Goal: Transaction & Acquisition: Purchase product/service

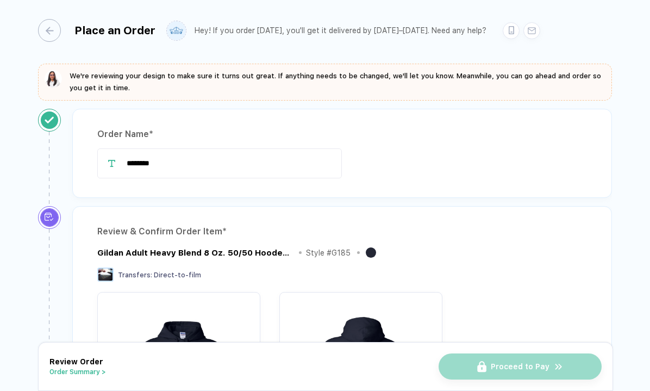
drag, startPoint x: 172, startPoint y: 169, endPoint x: 84, endPoint y: 169, distance: 88.1
click at [84, 169] on div "Order Name * ********" at bounding box center [342, 153] width 540 height 89
drag, startPoint x: 179, startPoint y: 164, endPoint x: 108, endPoint y: 163, distance: 71.2
click at [108, 163] on div "********" at bounding box center [342, 163] width 490 height 30
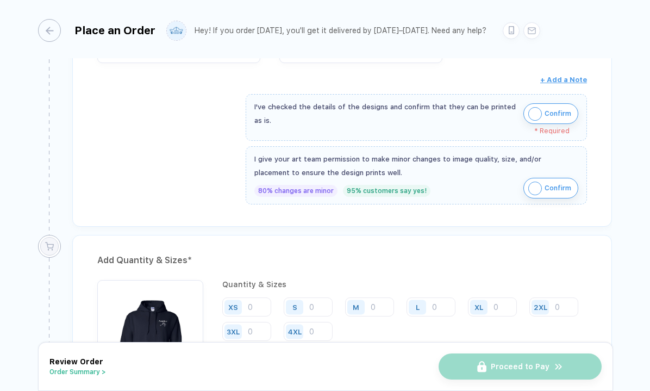
scroll to position [399, 0]
type input "**********"
click at [537, 107] on img "button" at bounding box center [535, 113] width 14 height 14
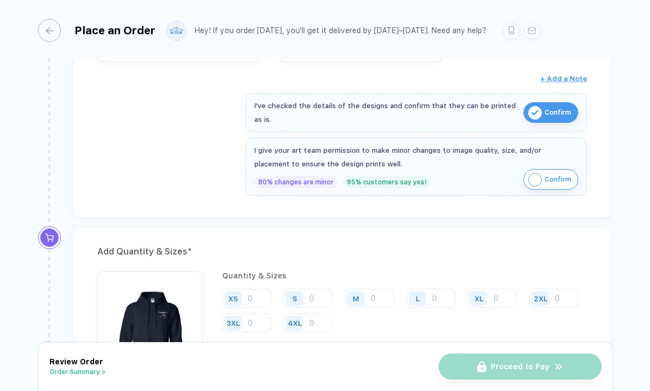
scroll to position [471, 0]
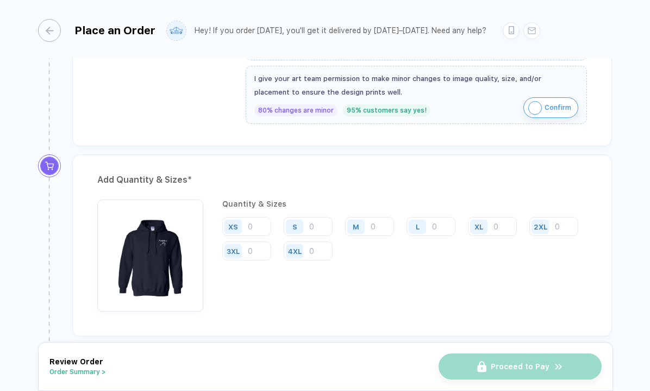
click at [307, 225] on div "S" at bounding box center [296, 226] width 25 height 19
click at [314, 226] on input "number" at bounding box center [308, 226] width 49 height 19
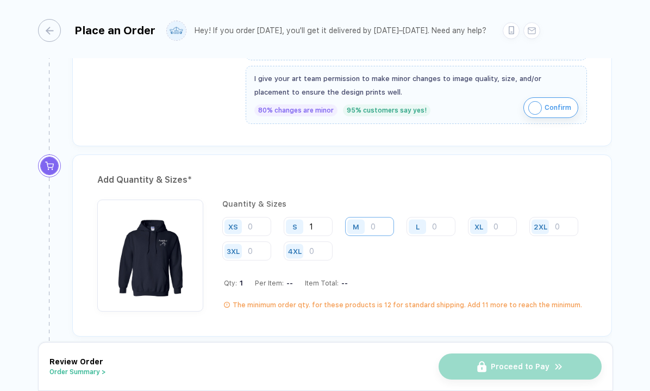
type input "1"
click at [377, 227] on input "number" at bounding box center [369, 226] width 49 height 19
type input "1"
click at [434, 230] on input "number" at bounding box center [431, 226] width 49 height 19
type input "5"
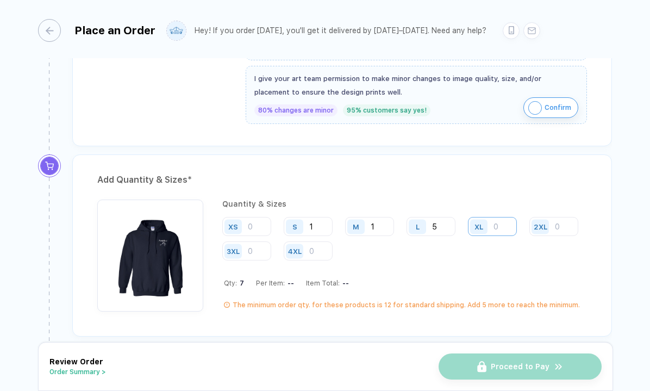
click at [497, 227] on input "number" at bounding box center [492, 226] width 49 height 19
click at [449, 225] on input "5" at bounding box center [431, 226] width 49 height 19
type input "7"
click at [502, 223] on input "number" at bounding box center [492, 226] width 49 height 19
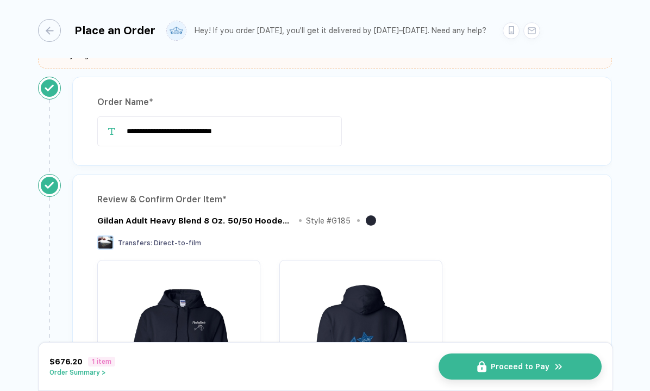
scroll to position [0, 0]
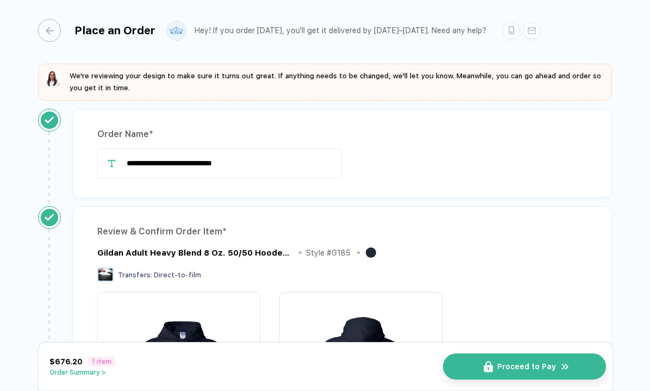
type input "3"
click at [486, 372] on button "Proceed to Pay" at bounding box center [524, 366] width 163 height 26
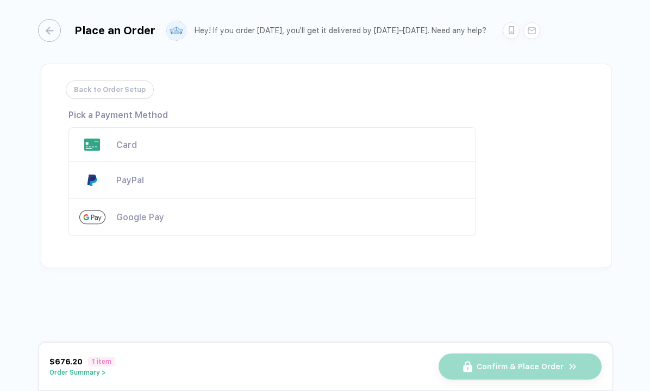
click at [147, 147] on div "Card" at bounding box center [290, 145] width 349 height 10
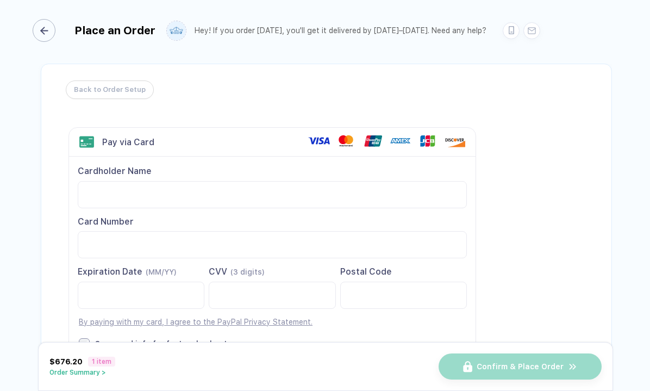
click at [48, 32] on div "button" at bounding box center [44, 30] width 23 height 23
